Goal: Download file/media

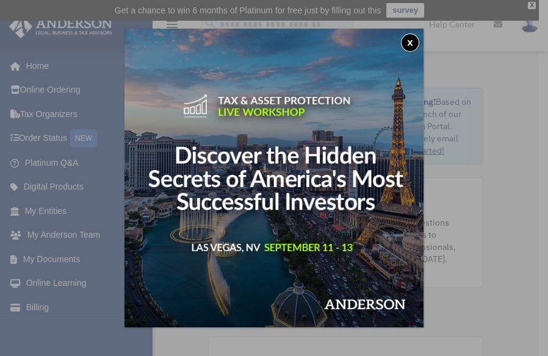
click at [409, 40] on button "x" at bounding box center [410, 43] width 18 height 18
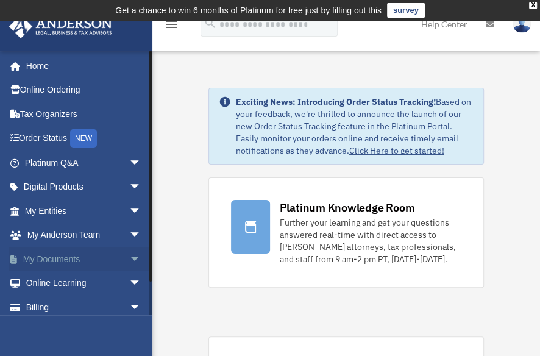
click at [129, 259] on span "arrow_drop_down" at bounding box center [141, 259] width 24 height 25
click at [105, 260] on link "My Documents arrow_drop_up" at bounding box center [84, 259] width 151 height 24
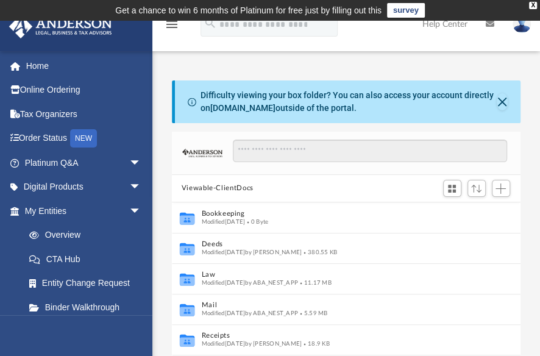
scroll to position [270, 341]
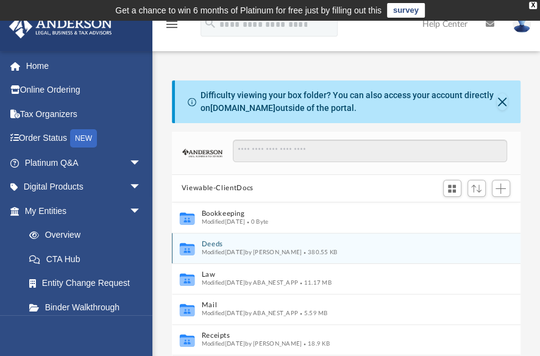
click at [218, 243] on button "Deeds" at bounding box center [337, 244] width 273 height 8
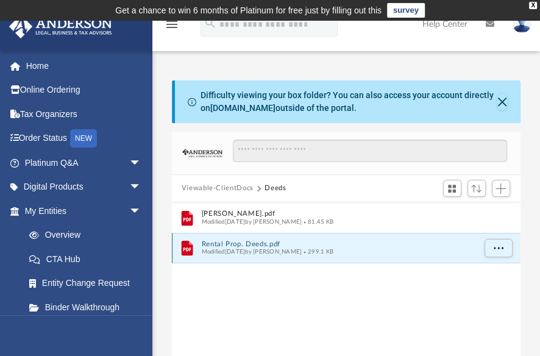
click at [231, 245] on button "Rental Prop. Deeds.pdf" at bounding box center [337, 244] width 273 height 8
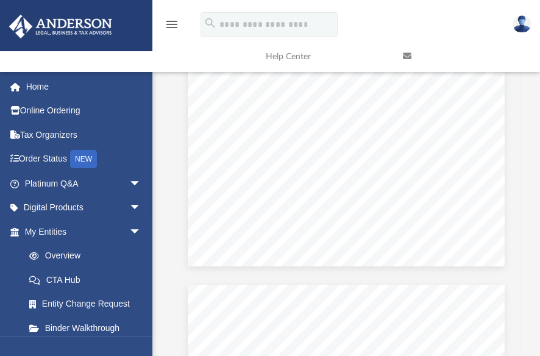
scroll to position [0, 0]
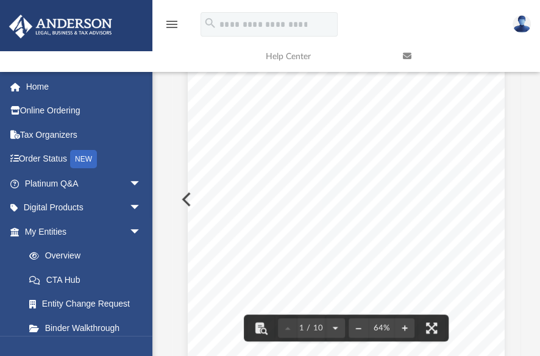
click at [421, 154] on div "Page 1" at bounding box center [346, 256] width 317 height 410
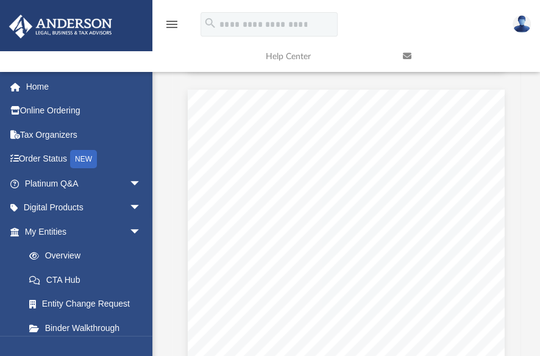
scroll to position [270, 341]
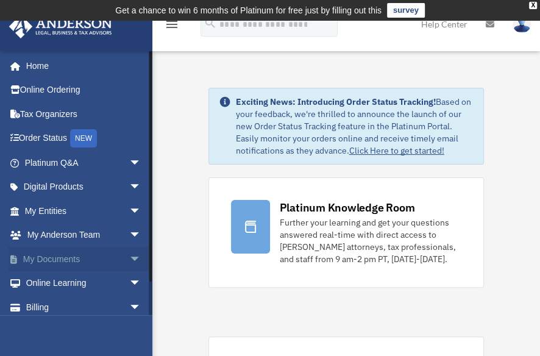
click at [63, 256] on link "My Documents arrow_drop_down" at bounding box center [84, 259] width 151 height 24
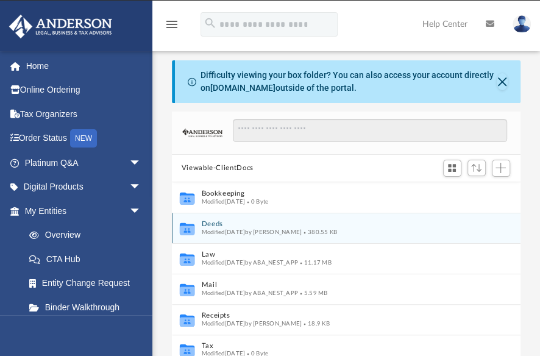
scroll to position [270, 341]
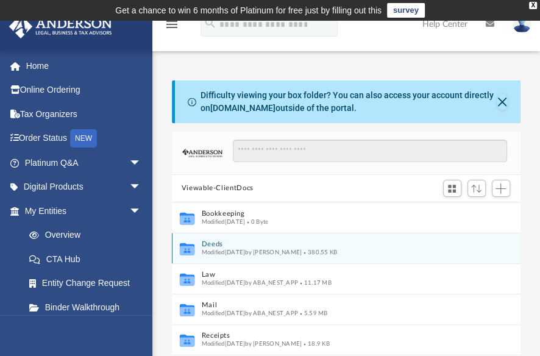
click at [186, 251] on icon "grid" at bounding box center [186, 249] width 15 height 12
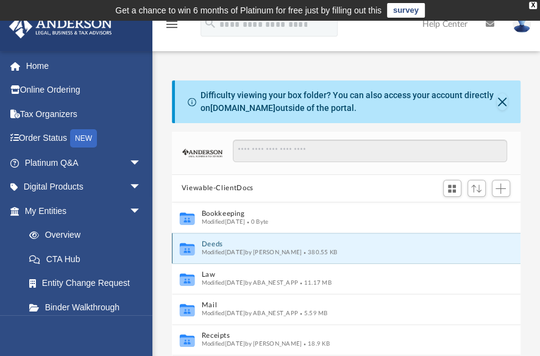
click at [184, 248] on icon "grid" at bounding box center [186, 249] width 15 height 12
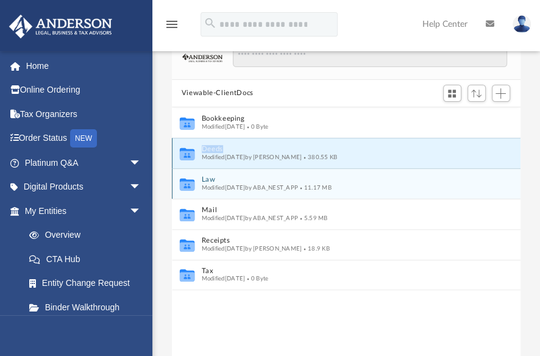
scroll to position [98, 0]
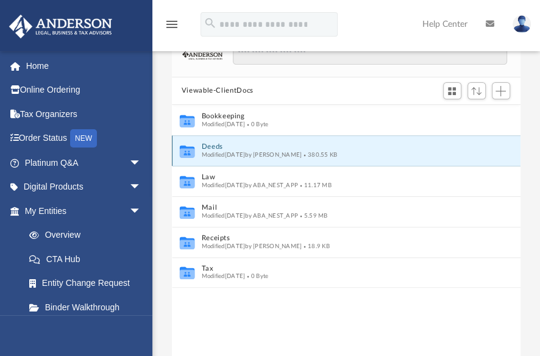
click at [190, 152] on icon "grid" at bounding box center [186, 152] width 15 height 9
click at [193, 320] on div "Collaborated Folder Bookkeeping Modified Sat Jun 24 2023 0 Byte Collaborated Fo…" at bounding box center [346, 243] width 349 height 277
click at [210, 148] on button "Deeds" at bounding box center [337, 147] width 273 height 8
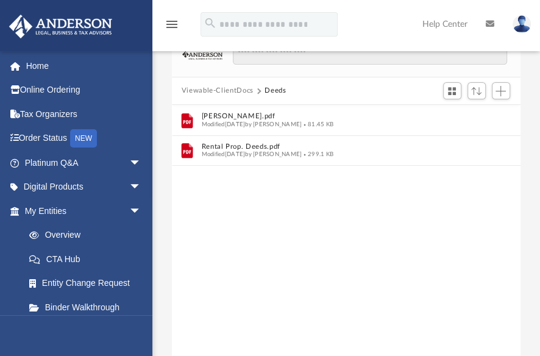
drag, startPoint x: 211, startPoint y: 148, endPoint x: 463, endPoint y: 242, distance: 269.5
click at [465, 243] on div "File Hugh Way Deed.pdf Modified Tue Mar 5 2024 by Linda Rivers 81.45 KB File Re…" at bounding box center [346, 243] width 349 height 277
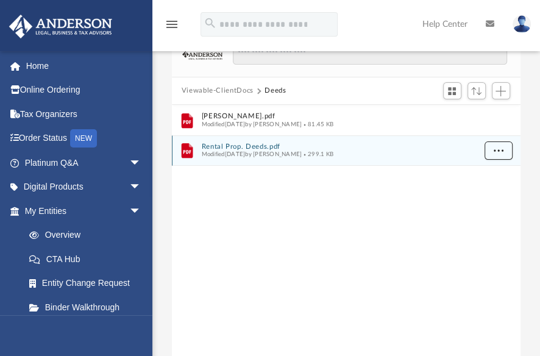
click at [490, 151] on button "More options" at bounding box center [498, 150] width 28 height 18
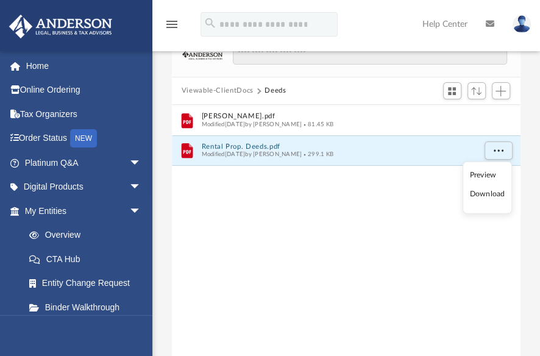
click at [486, 195] on li "Download" at bounding box center [486, 194] width 35 height 13
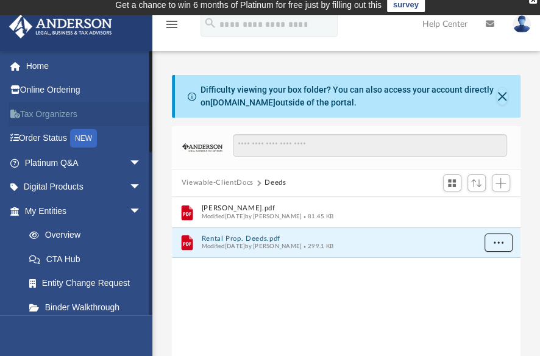
scroll to position [0, 0]
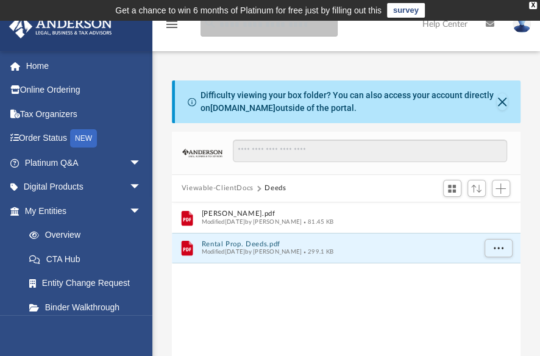
click at [239, 23] on input "search" at bounding box center [269, 24] width 137 height 24
type input "****"
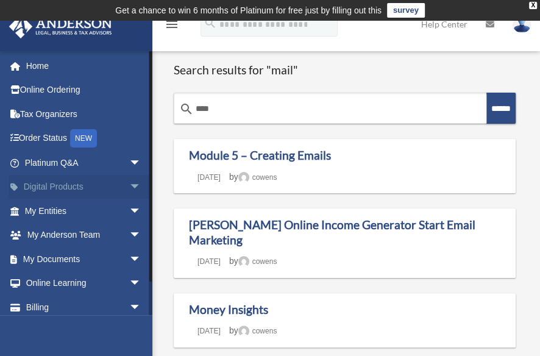
click at [104, 187] on link "Digital Products arrow_drop_down" at bounding box center [84, 187] width 151 height 24
click at [129, 187] on span "arrow_drop_down" at bounding box center [141, 187] width 24 height 25
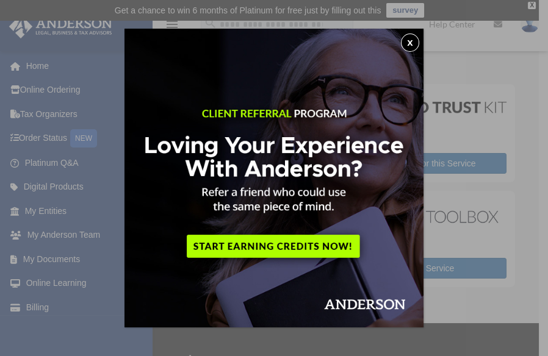
click at [409, 40] on button "x" at bounding box center [410, 43] width 18 height 18
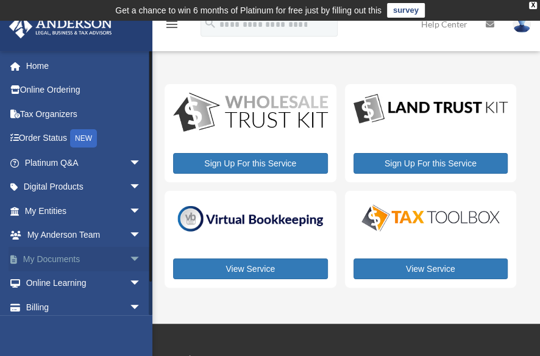
click at [129, 257] on span "arrow_drop_down" at bounding box center [141, 259] width 24 height 25
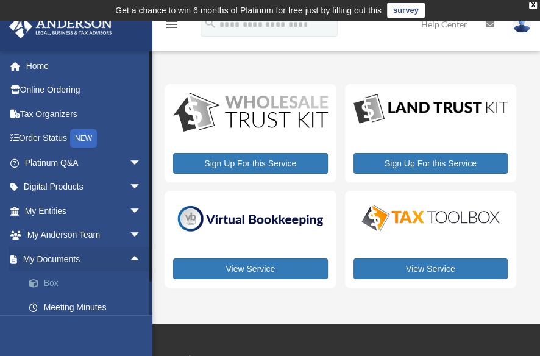
click at [52, 280] on link "Box" at bounding box center [88, 283] width 143 height 24
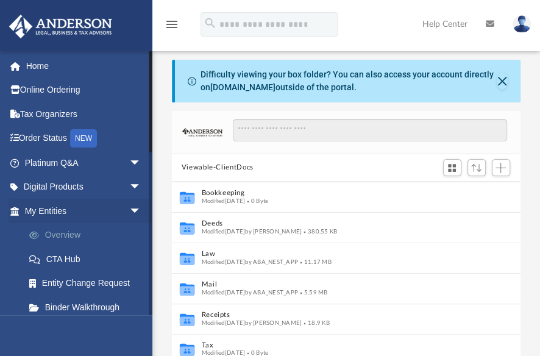
scroll to position [270, 341]
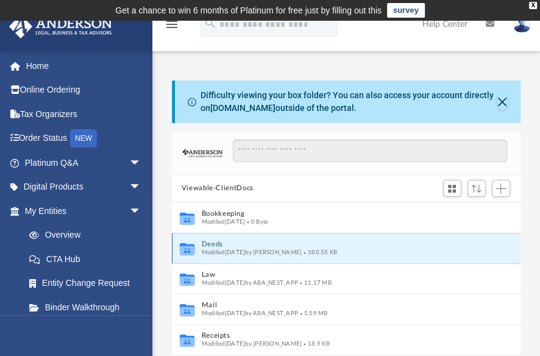
click at [205, 243] on button "Deeds" at bounding box center [337, 244] width 273 height 8
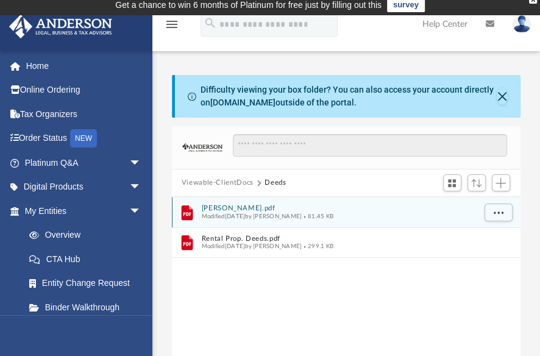
scroll to position [0, 0]
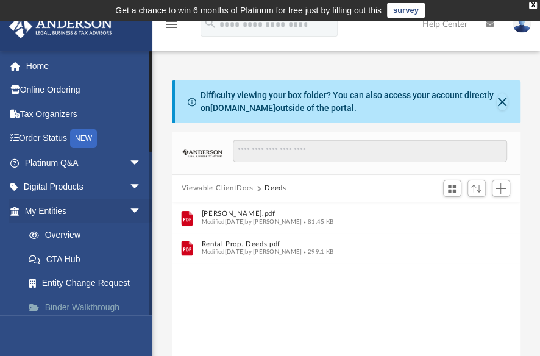
click at [76, 307] on link "Binder Walkthrough" at bounding box center [88, 307] width 143 height 24
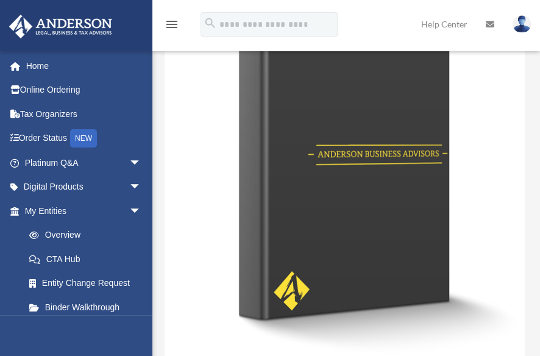
scroll to position [293, 0]
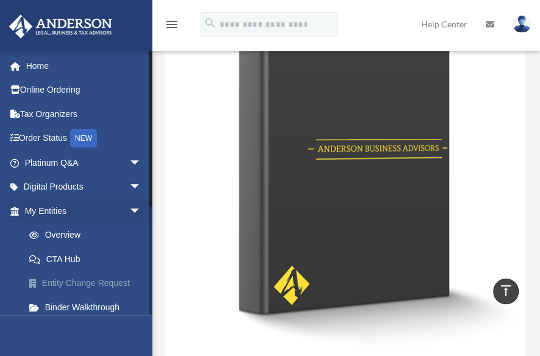
click at [94, 280] on link "Entity Change Request" at bounding box center [88, 283] width 143 height 24
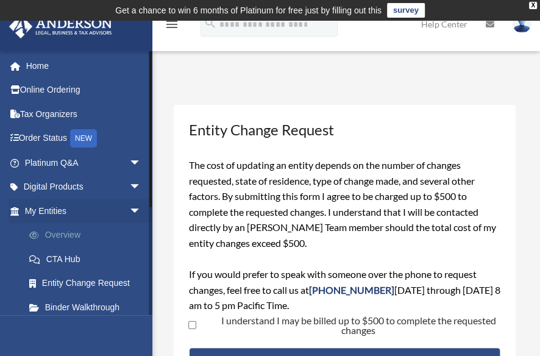
click at [67, 233] on link "Overview" at bounding box center [88, 235] width 143 height 24
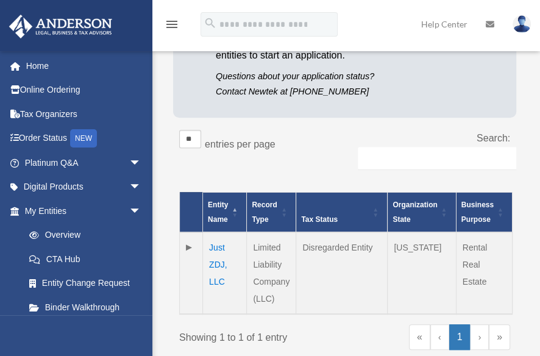
scroll to position [247, 0]
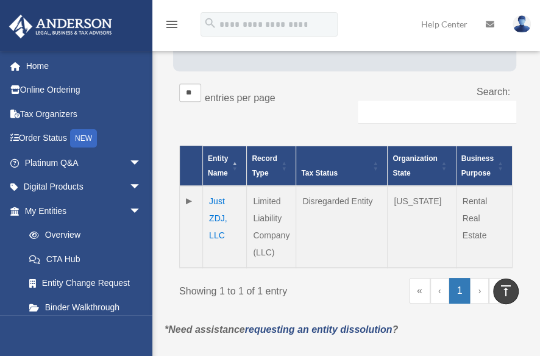
click at [213, 201] on td "Just ZDJ, LLC" at bounding box center [225, 227] width 44 height 82
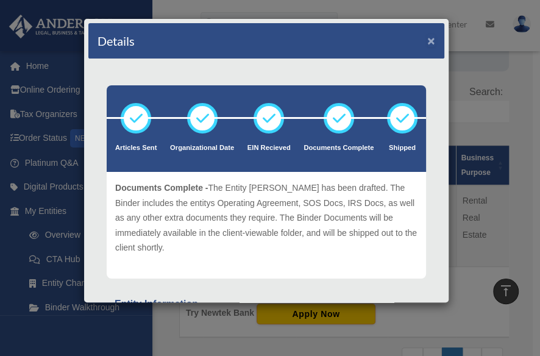
click at [427, 39] on button "×" at bounding box center [431, 40] width 8 height 13
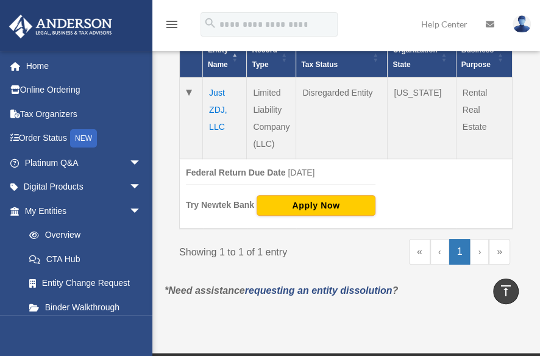
scroll to position [296, 0]
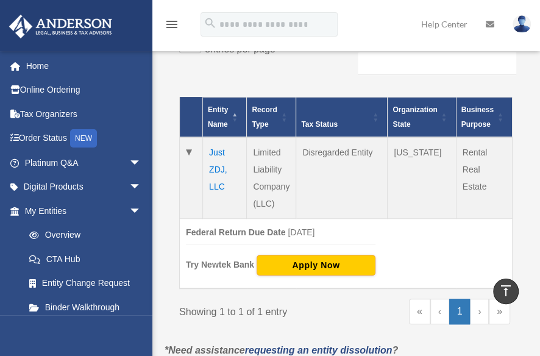
click at [213, 145] on td "Just ZDJ, LLC" at bounding box center [225, 178] width 44 height 82
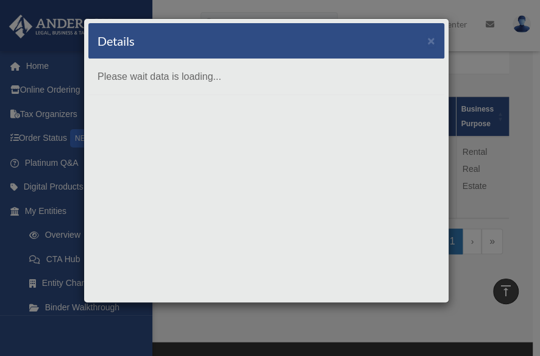
click at [213, 151] on body "X Get a chance to win 6 months of Platinum for free just by filling out this su…" at bounding box center [270, 146] width 540 height 885
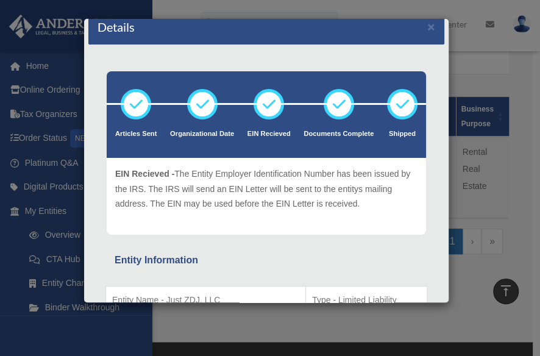
scroll to position [0, 0]
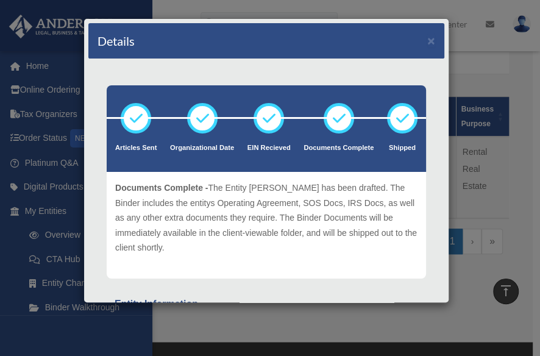
click at [512, 179] on div "Details × Articles Sent Organizational Date" at bounding box center [270, 178] width 540 height 356
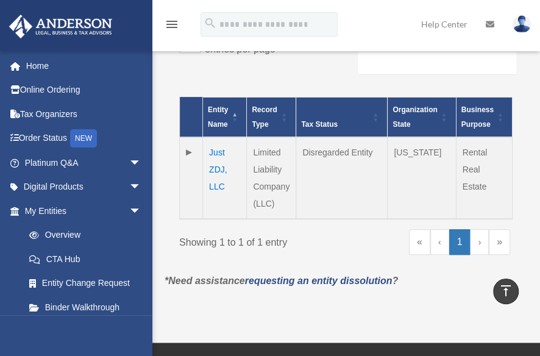
click at [188, 151] on td at bounding box center [191, 178] width 23 height 82
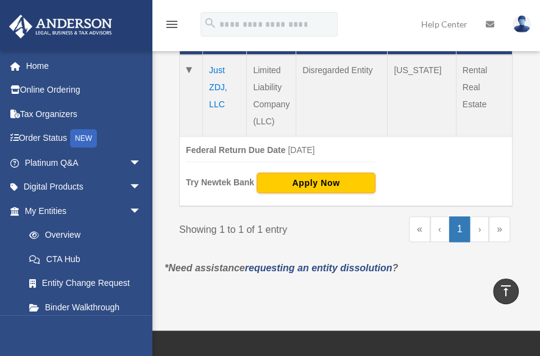
scroll to position [393, 0]
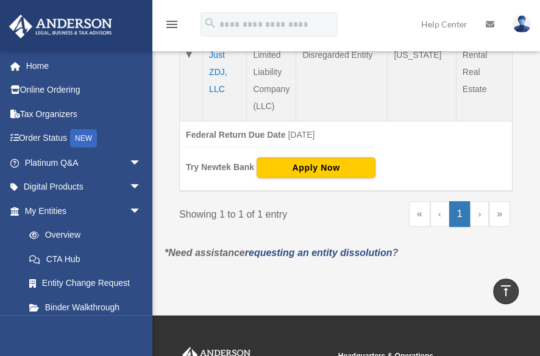
click at [493, 126] on td "Federal Return Due Date April 15 Try Newtek Bank Apply Now" at bounding box center [346, 156] width 333 height 70
click at [212, 66] on td "Just ZDJ, LLC" at bounding box center [225, 81] width 44 height 82
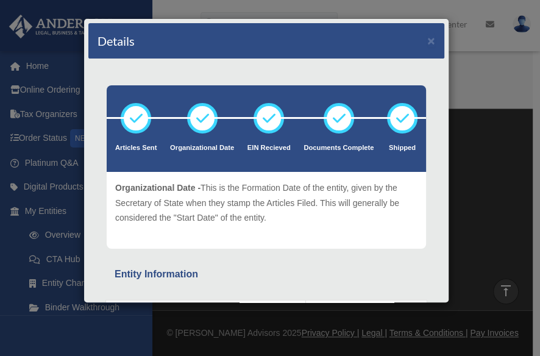
scroll to position [0, 0]
click at [427, 40] on button "×" at bounding box center [431, 40] width 8 height 13
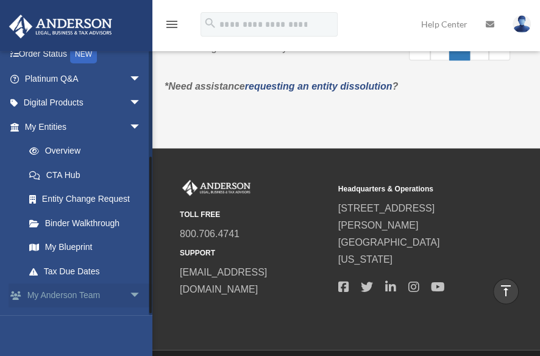
scroll to position [175, 0]
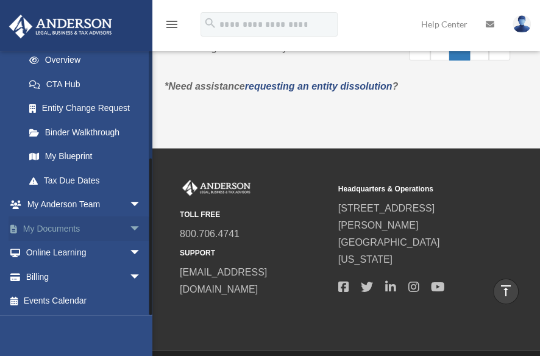
click at [129, 227] on span "arrow_drop_down" at bounding box center [141, 228] width 24 height 25
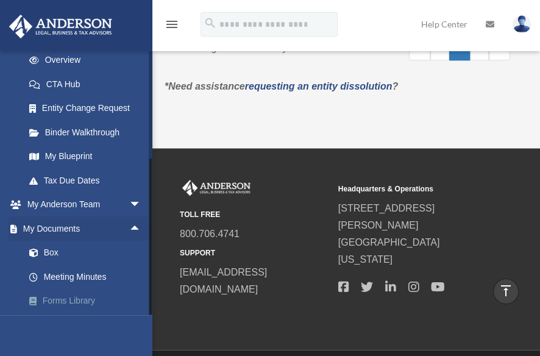
click at [74, 299] on link "Forms Library" at bounding box center [88, 301] width 143 height 24
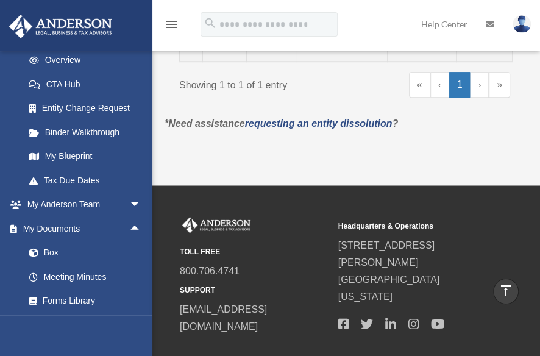
scroll to position [406, 0]
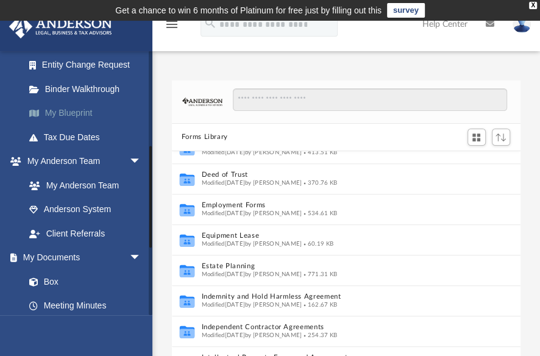
scroll to position [244, 0]
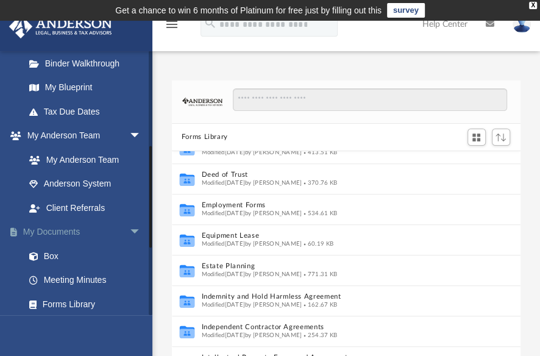
click at [69, 230] on link "My Documents arrow_drop_down" at bounding box center [84, 232] width 151 height 24
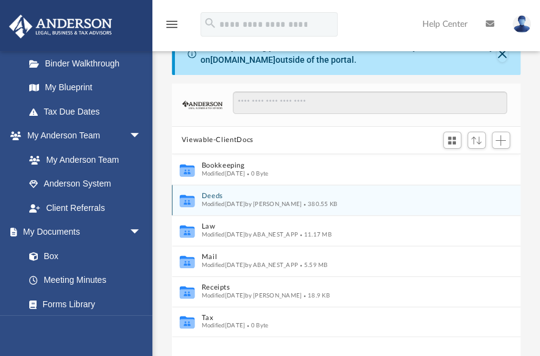
scroll to position [49, 0]
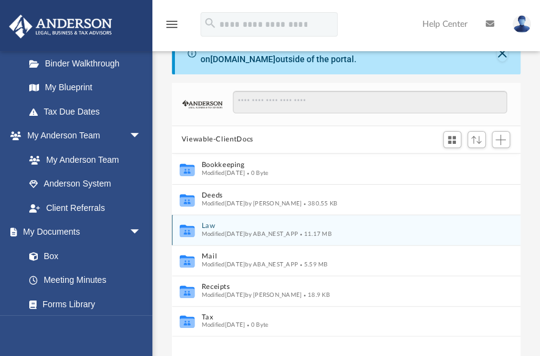
click at [205, 226] on button "Law" at bounding box center [337, 226] width 273 height 8
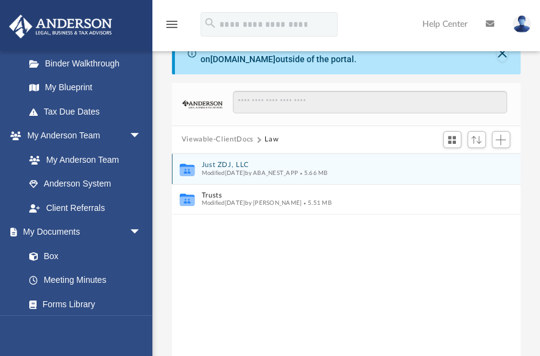
click at [224, 162] on button "Just ZDJ, LLC" at bounding box center [337, 165] width 273 height 8
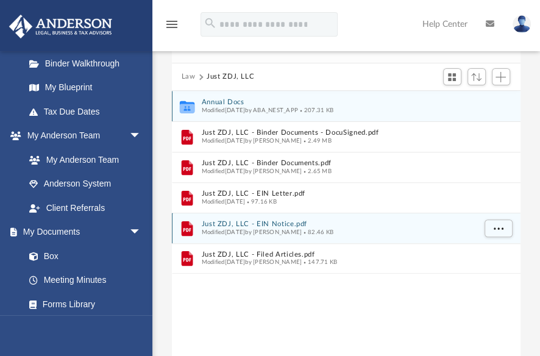
scroll to position [146, 0]
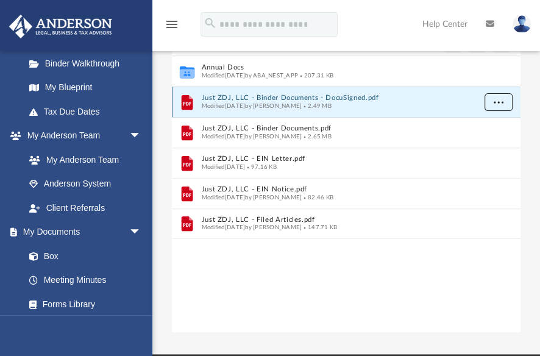
click at [494, 100] on span "More options" at bounding box center [498, 101] width 10 height 7
click at [479, 147] on li "Download" at bounding box center [486, 145] width 35 height 13
